Goal: Obtain resource: Download file/media

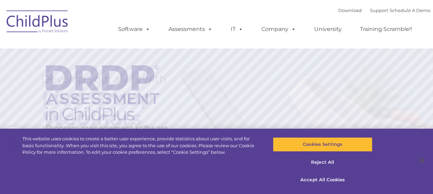
select select "MEDIUM"
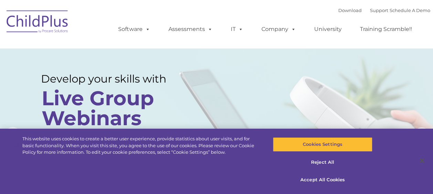
click at [42, 24] on img at bounding box center [37, 23] width 69 height 34
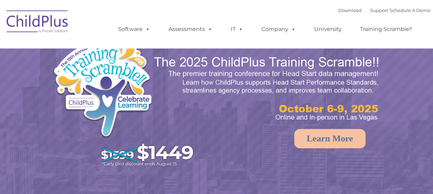
select select "MEDIUM"
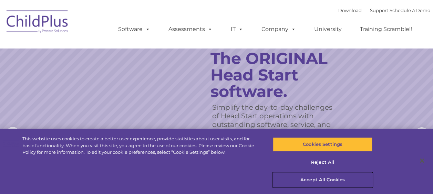
click at [321, 182] on button "Accept All Cookies" at bounding box center [323, 180] width 100 height 14
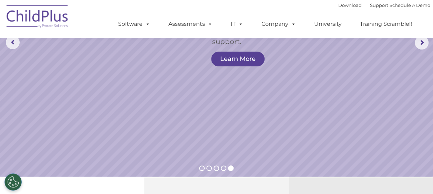
scroll to position [93, 0]
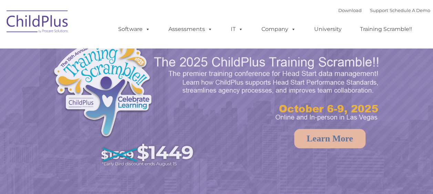
select select "MEDIUM"
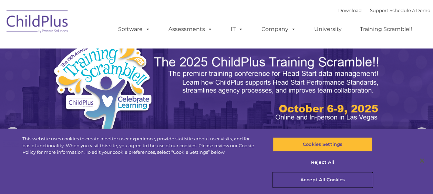
click at [319, 181] on button "Accept All Cookies" at bounding box center [323, 180] width 100 height 14
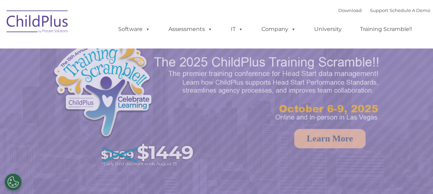
select select "MEDIUM"
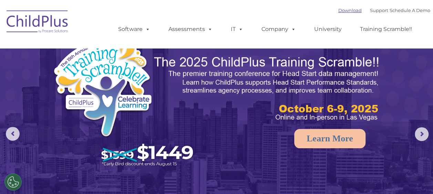
click at [342, 11] on link "Download" at bounding box center [350, 11] width 23 height 6
